Goal: Task Accomplishment & Management: Complete application form

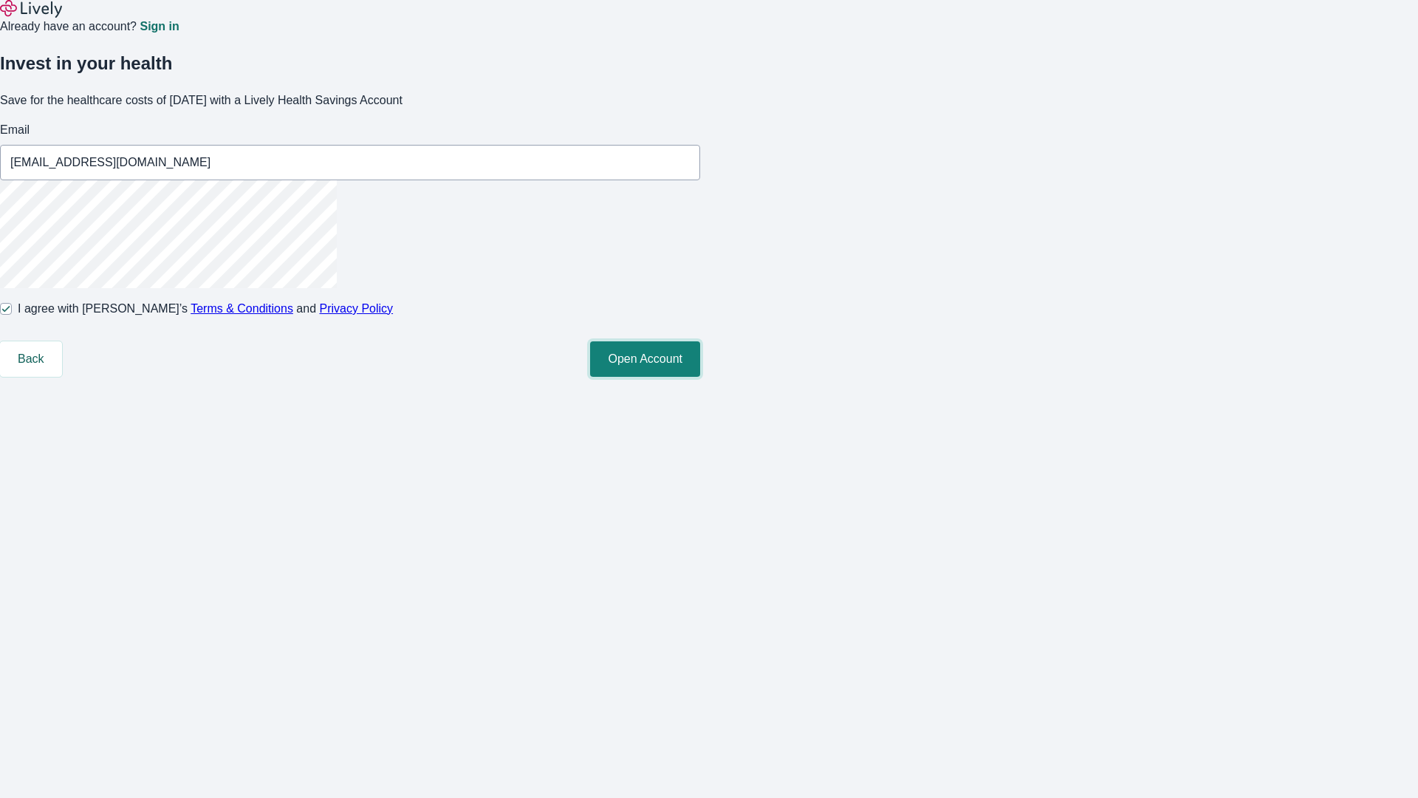
click at [700, 377] on button "Open Account" at bounding box center [645, 358] width 110 height 35
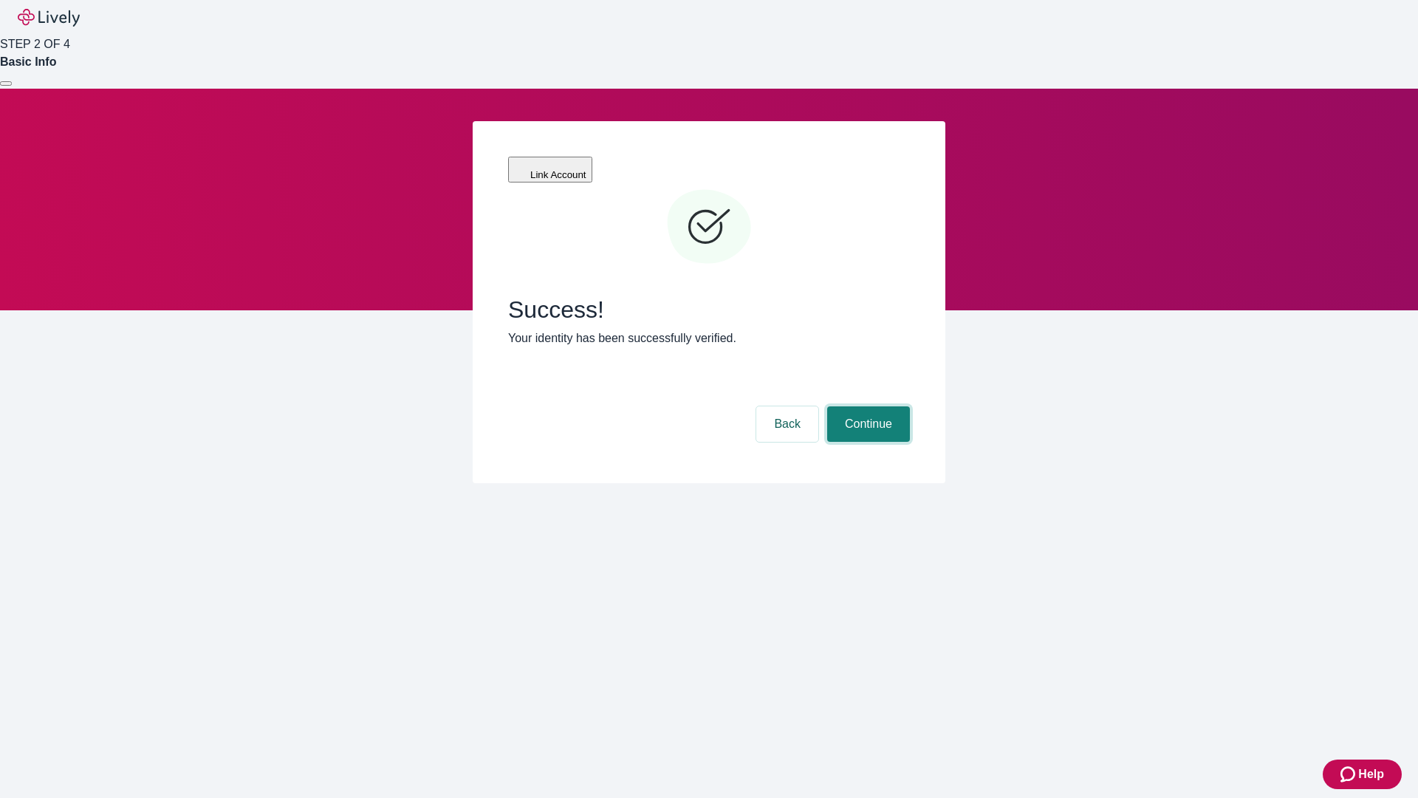
click at [866, 406] on button "Continue" at bounding box center [868, 423] width 83 height 35
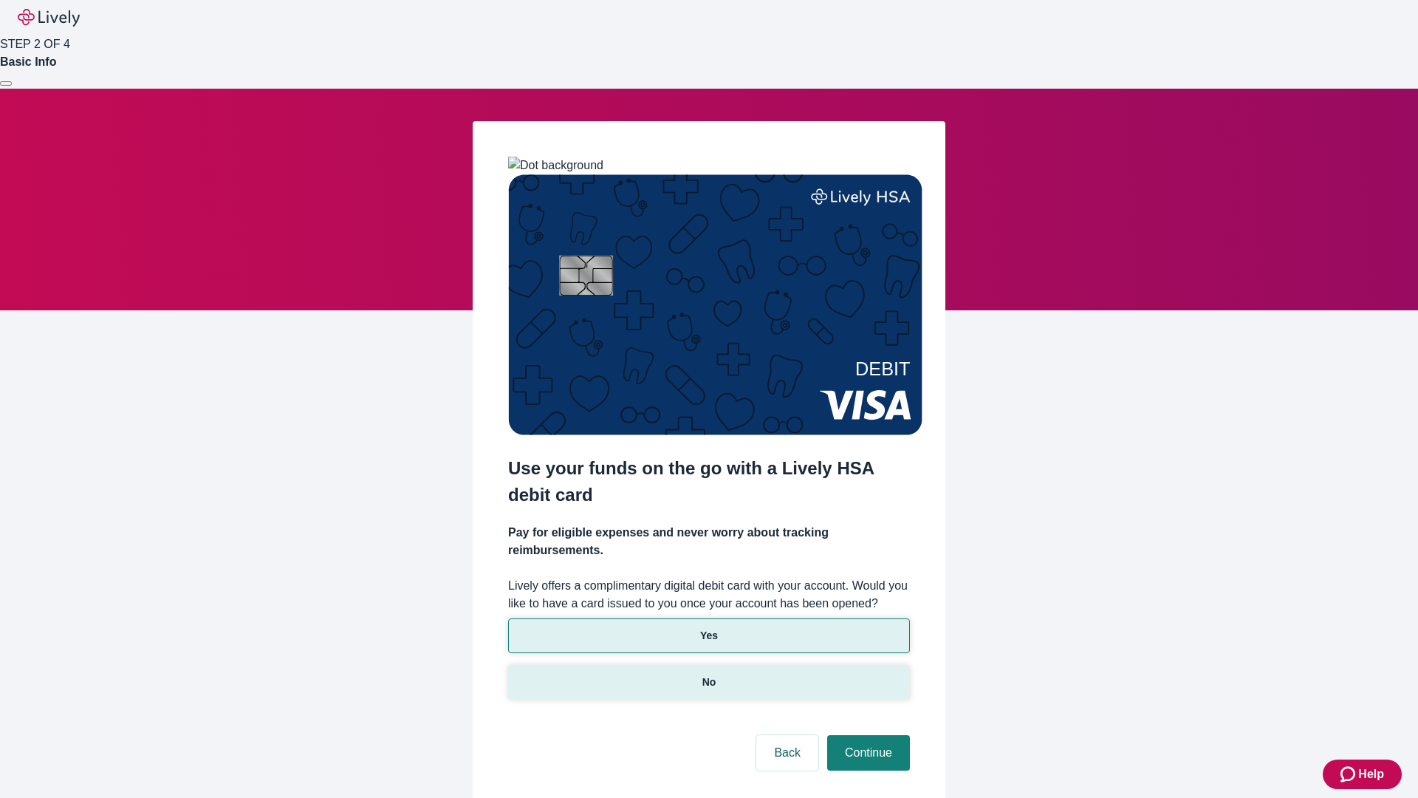
click at [708, 674] on p "No" at bounding box center [709, 682] width 14 height 16
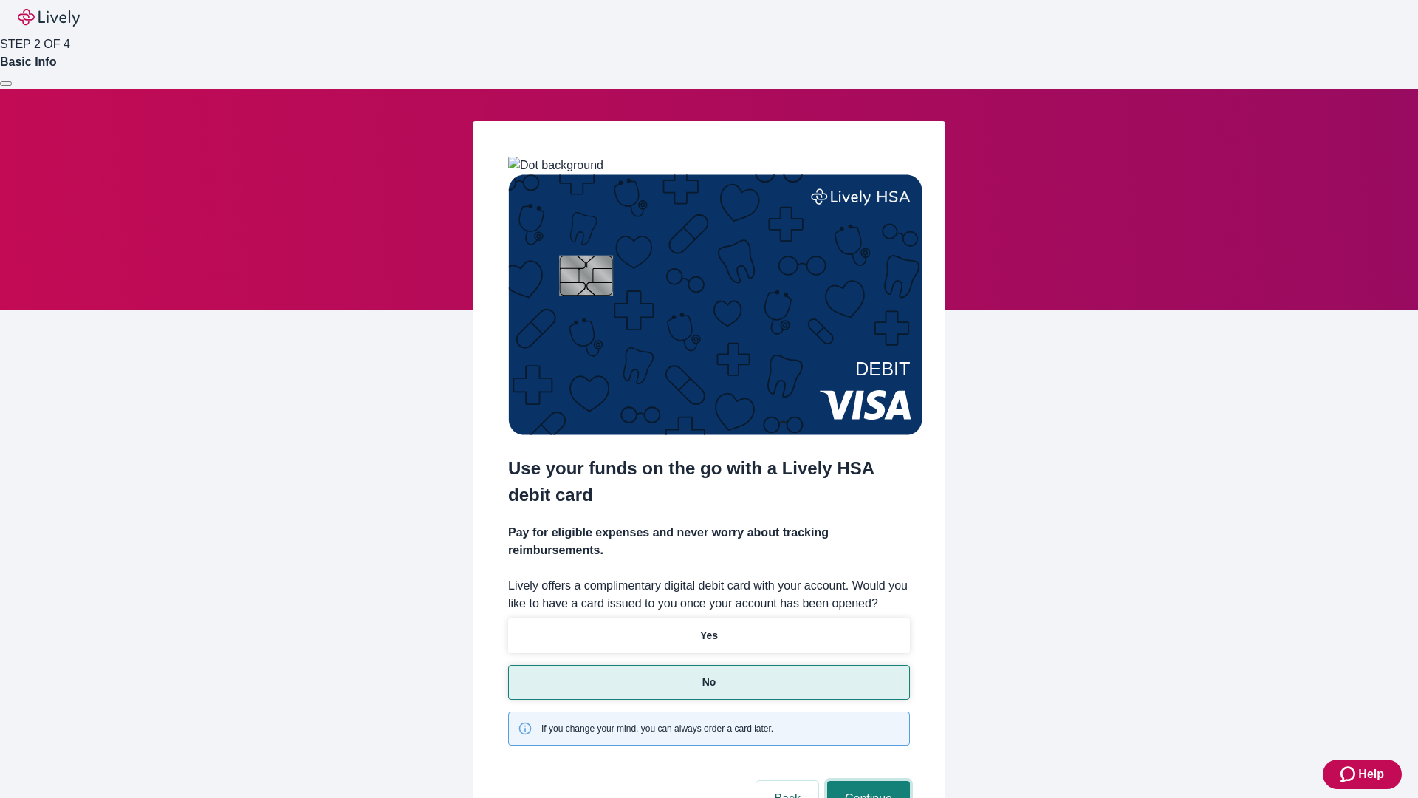
click at [866, 781] on button "Continue" at bounding box center [868, 798] width 83 height 35
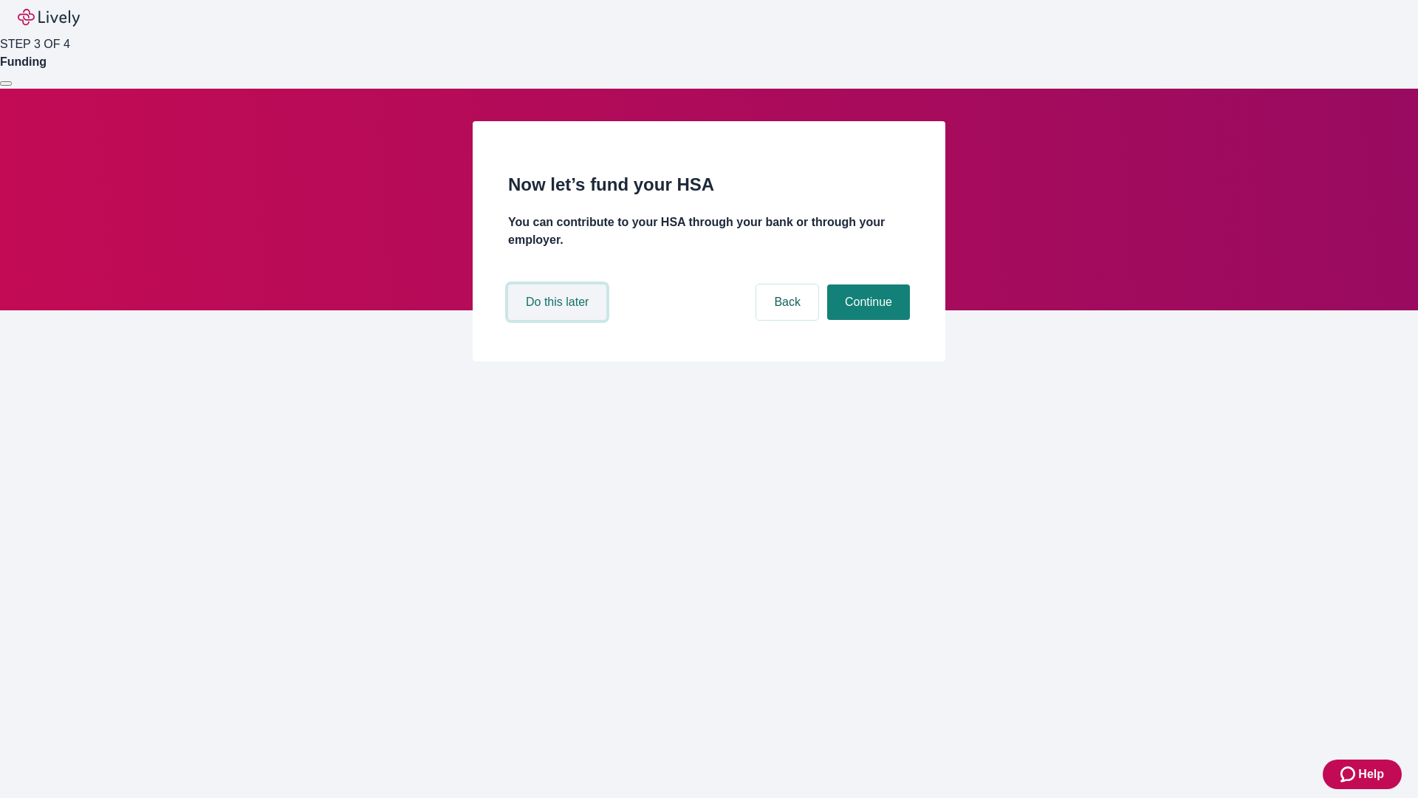
click at [559, 320] on button "Do this later" at bounding box center [557, 301] width 98 height 35
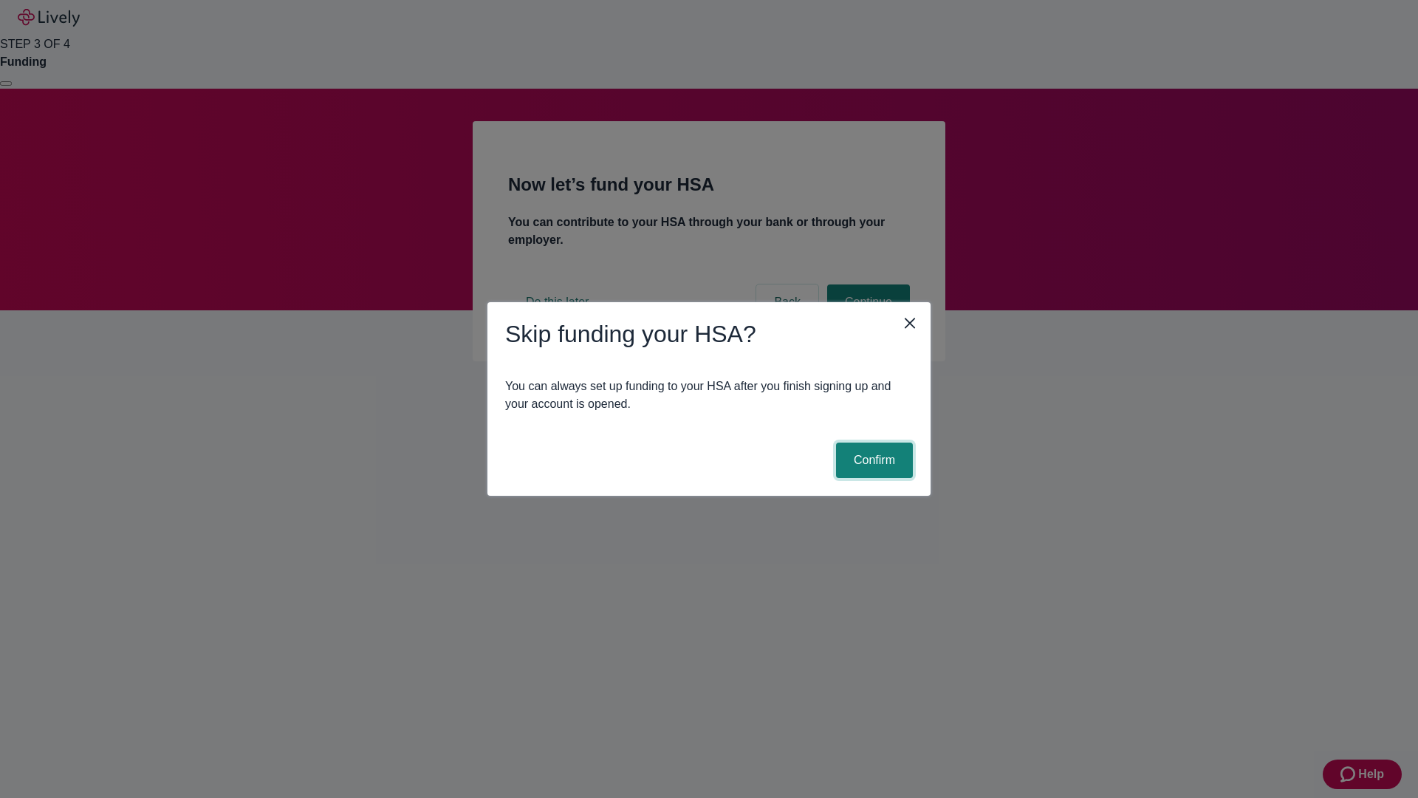
click at [872, 460] on button "Confirm" at bounding box center [874, 459] width 77 height 35
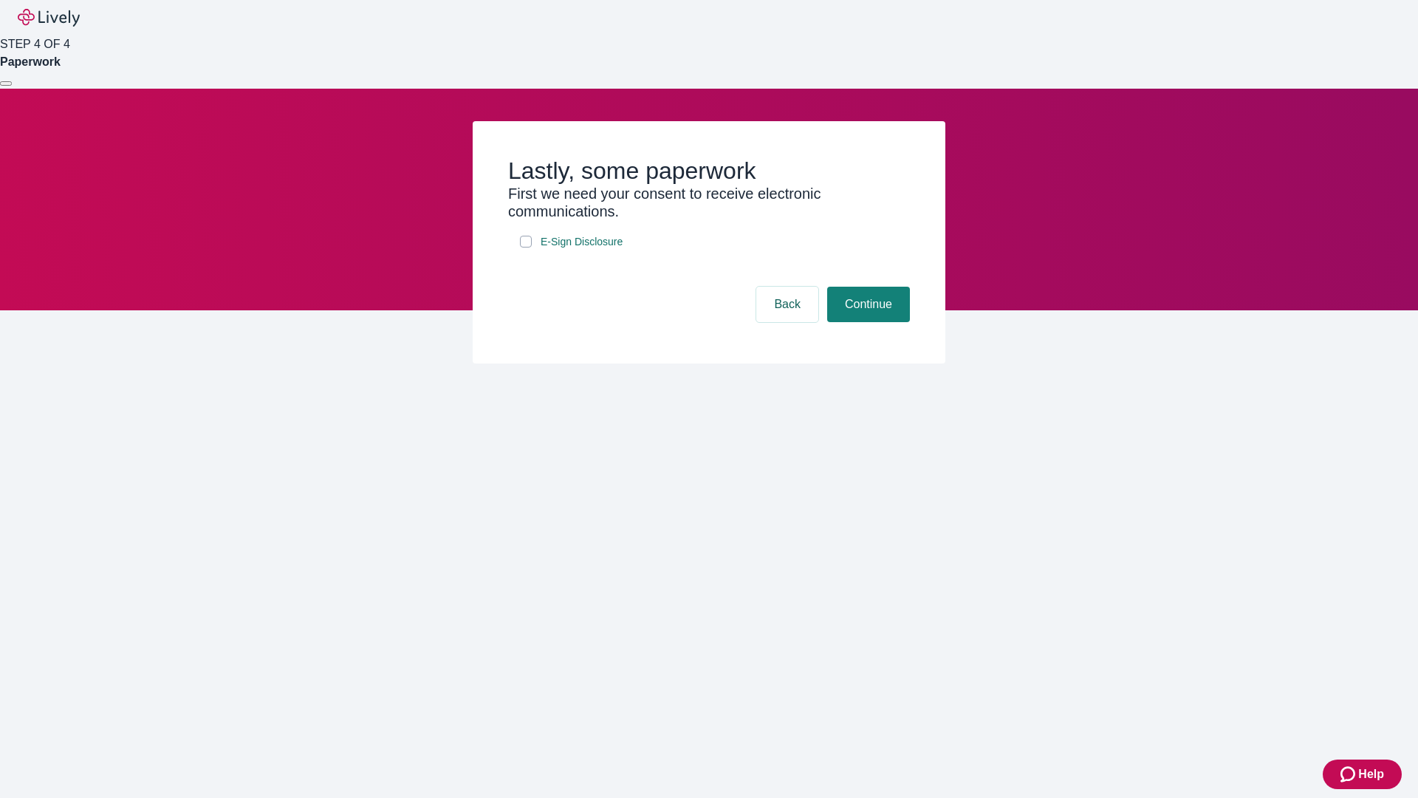
click at [526, 247] on input "E-Sign Disclosure" at bounding box center [526, 242] width 12 height 12
checkbox input "true"
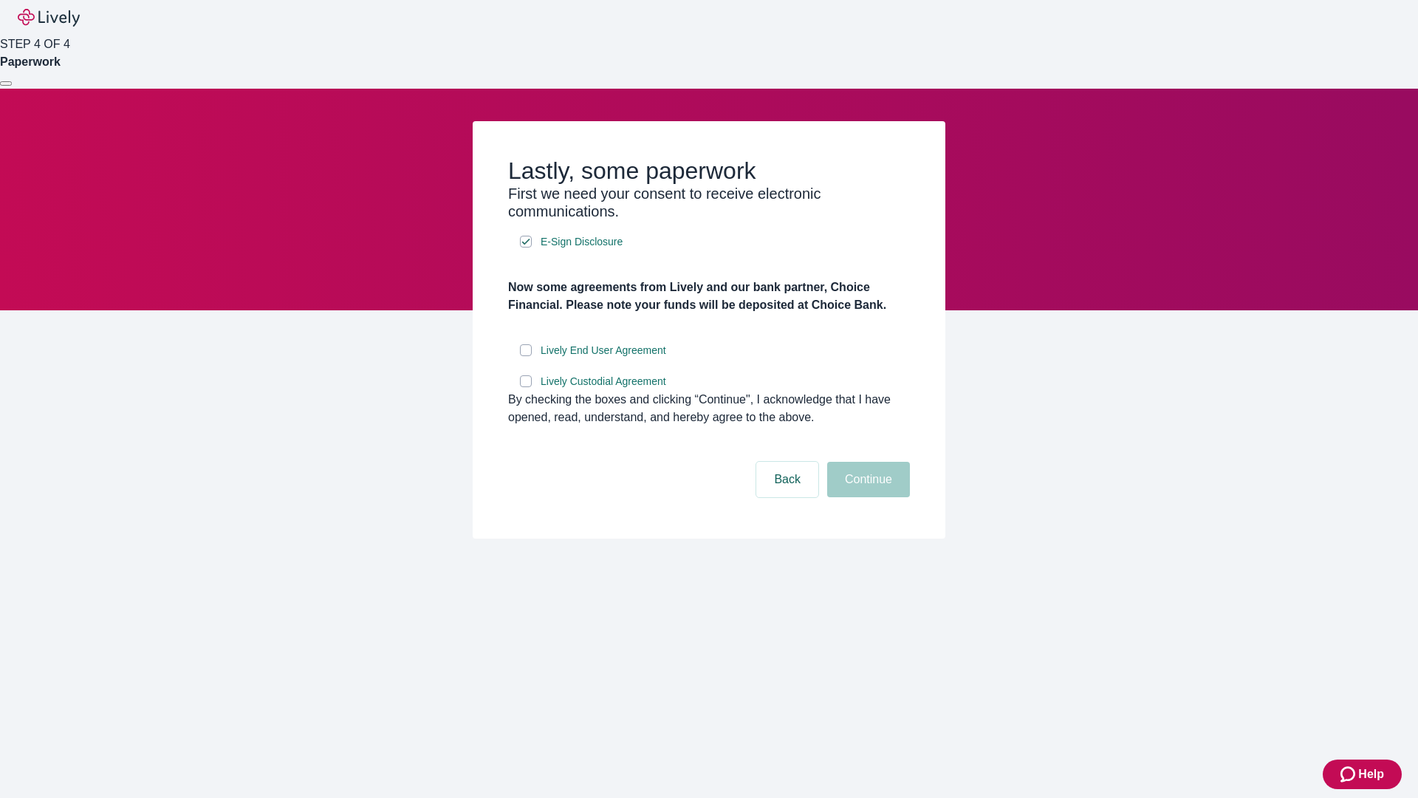
click at [526, 356] on input "Lively End User Agreement" at bounding box center [526, 350] width 12 height 12
checkbox input "true"
click at [526, 387] on input "Lively Custodial Agreement" at bounding box center [526, 381] width 12 height 12
checkbox input "true"
click at [866, 497] on button "Continue" at bounding box center [868, 479] width 83 height 35
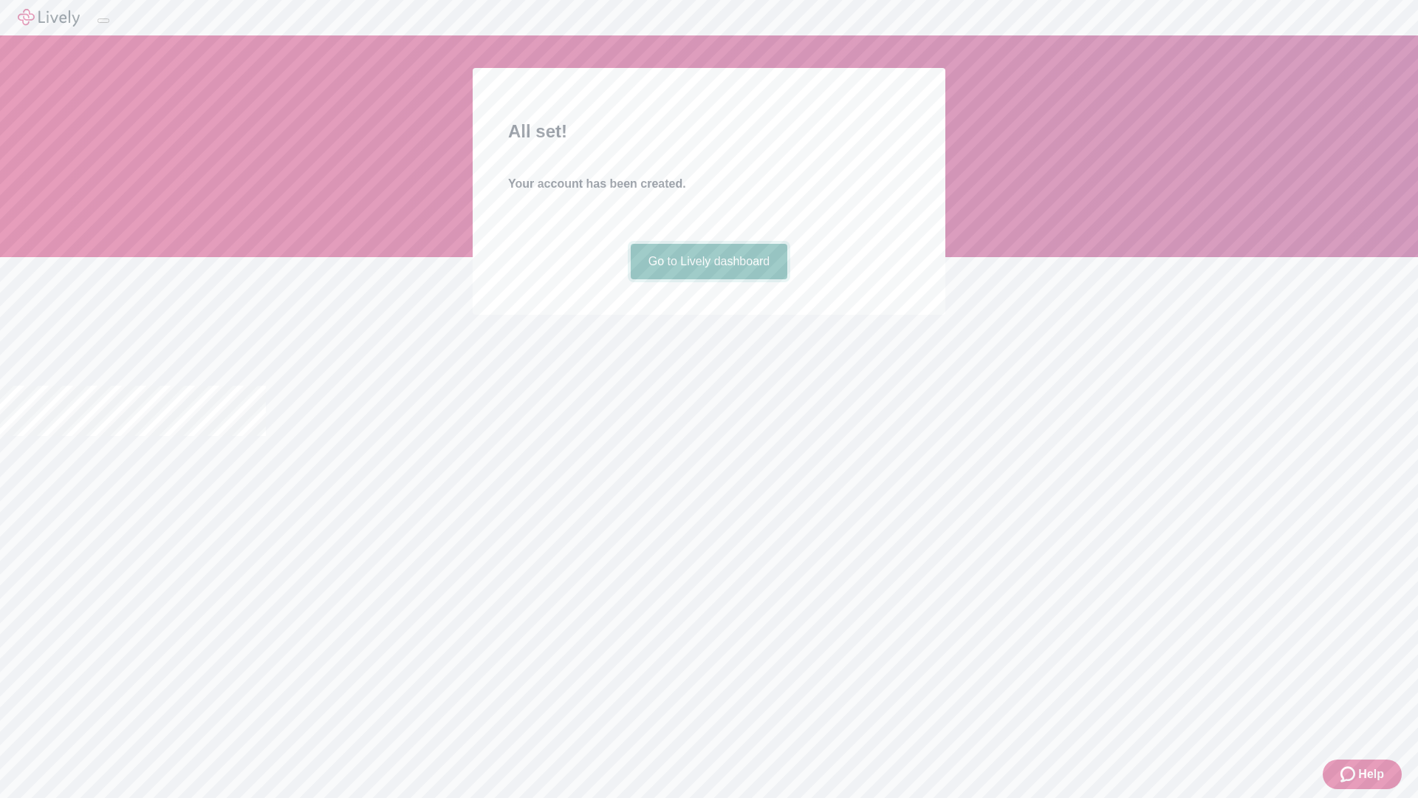
click at [708, 279] on link "Go to Lively dashboard" at bounding box center [709, 261] width 157 height 35
